Goal: Task Accomplishment & Management: Use online tool/utility

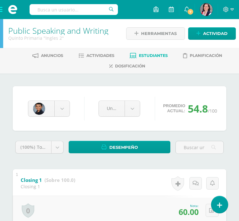
click at [1, 10] on span at bounding box center [12, 9] width 25 height 19
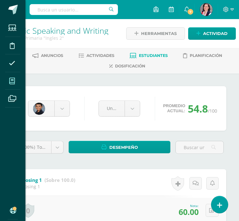
click at [14, 76] on span at bounding box center [12, 81] width 14 height 14
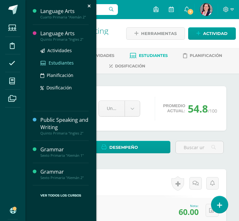
click at [58, 61] on span "Estudiantes" at bounding box center [61, 63] width 25 height 6
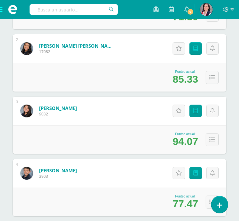
scroll to position [178, 0]
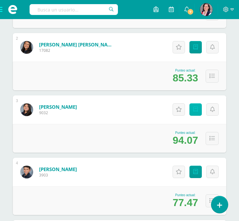
click at [195, 116] on link "Punteos" at bounding box center [196, 109] width 12 height 12
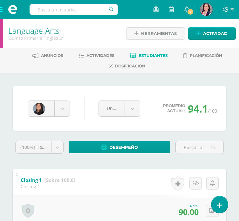
click at [4, 11] on span at bounding box center [12, 9] width 25 height 19
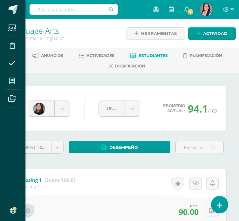
click at [13, 80] on icon at bounding box center [12, 81] width 6 height 6
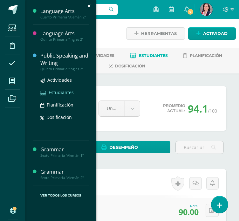
click at [57, 90] on span "Estudiantes" at bounding box center [61, 92] width 25 height 6
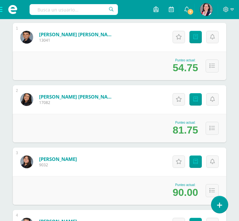
scroll to position [127, 0]
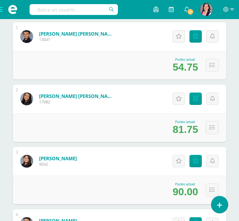
click at [77, 162] on link "[PERSON_NAME]" at bounding box center [58, 158] width 38 height 6
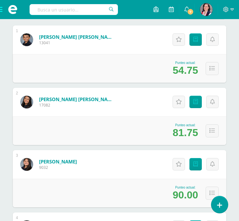
scroll to position [148, 0]
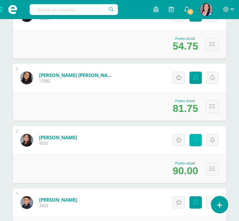
click at [197, 143] on icon at bounding box center [195, 139] width 5 height 5
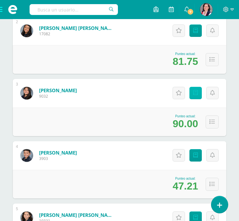
scroll to position [196, 0]
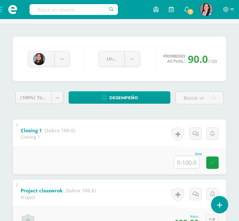
scroll to position [52, 0]
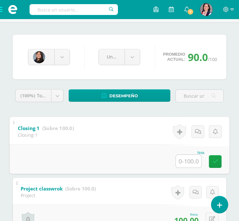
click at [186, 161] on input "text" at bounding box center [188, 161] width 25 height 13
type input "90"
click at [217, 159] on icon at bounding box center [216, 161] width 6 height 5
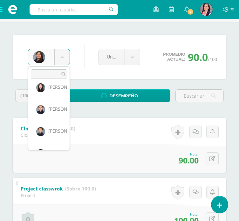
scroll to position [191, 0]
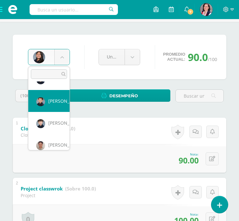
select select "2955"
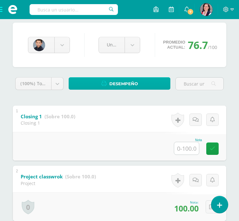
scroll to position [64, 0]
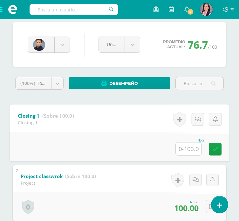
click at [197, 146] on input "text" at bounding box center [188, 148] width 25 height 13
type input "90"
click at [211, 148] on link at bounding box center [215, 148] width 13 height 13
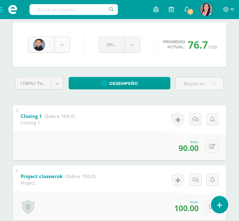
scroll to position [153, 0]
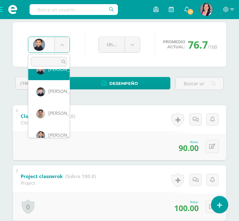
scroll to position [214, 0]
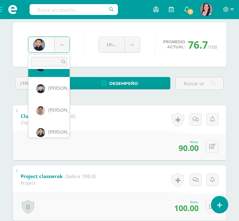
select select "3488"
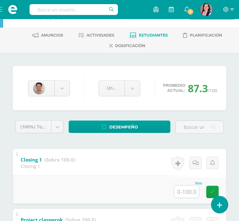
scroll to position [60, 0]
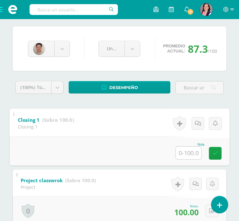
click at [189, 154] on input "text" at bounding box center [188, 152] width 25 height 13
type input "81"
click at [214, 152] on icon at bounding box center [216, 152] width 6 height 5
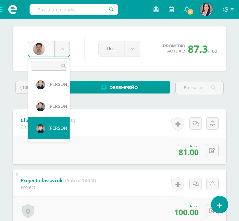
scroll to position [266, 0]
select select "3364"
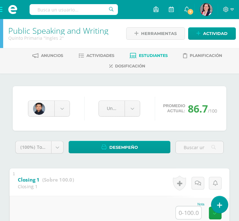
click at [183, 209] on input "text" at bounding box center [188, 212] width 25 height 13
type input "90"
click at [215, 214] on icon at bounding box center [216, 212] width 6 height 5
